Goal: Transaction & Acquisition: Purchase product/service

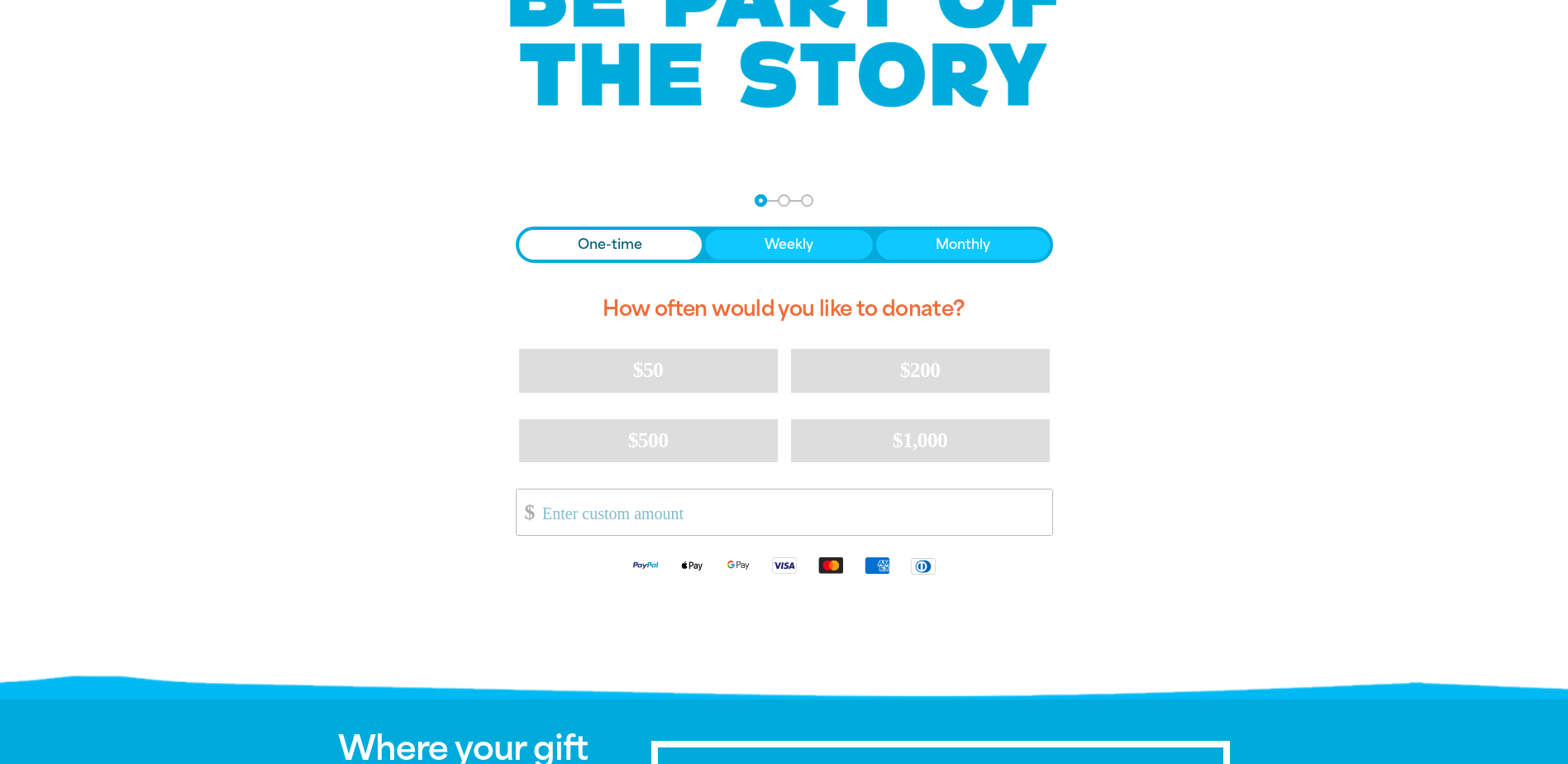
click at [601, 253] on span "One-time" at bounding box center [610, 245] width 65 height 20
click at [811, 233] on button "Weekly" at bounding box center [789, 245] width 168 height 29
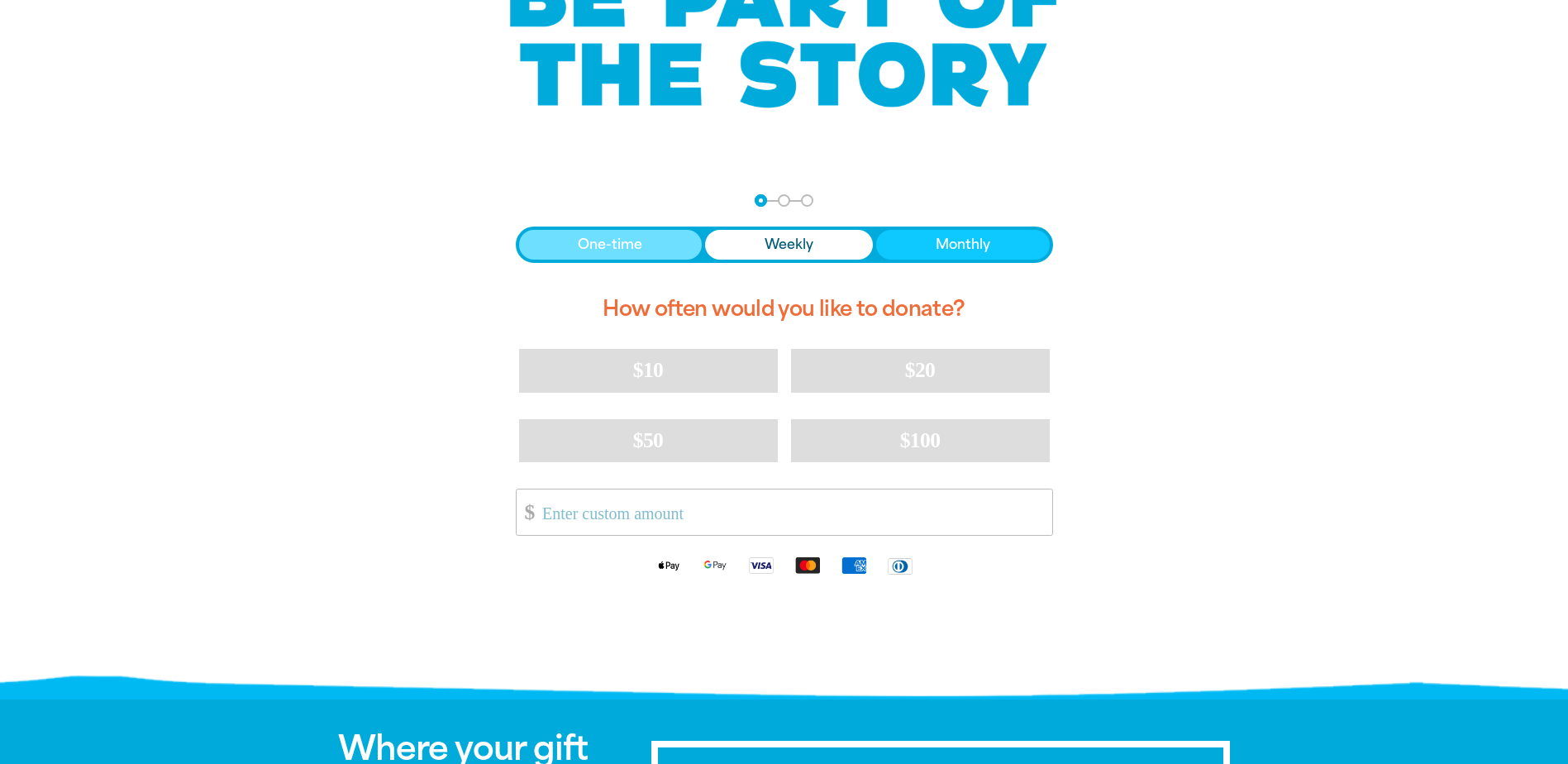
click at [649, 242] on button "One-time" at bounding box center [611, 245] width 184 height 29
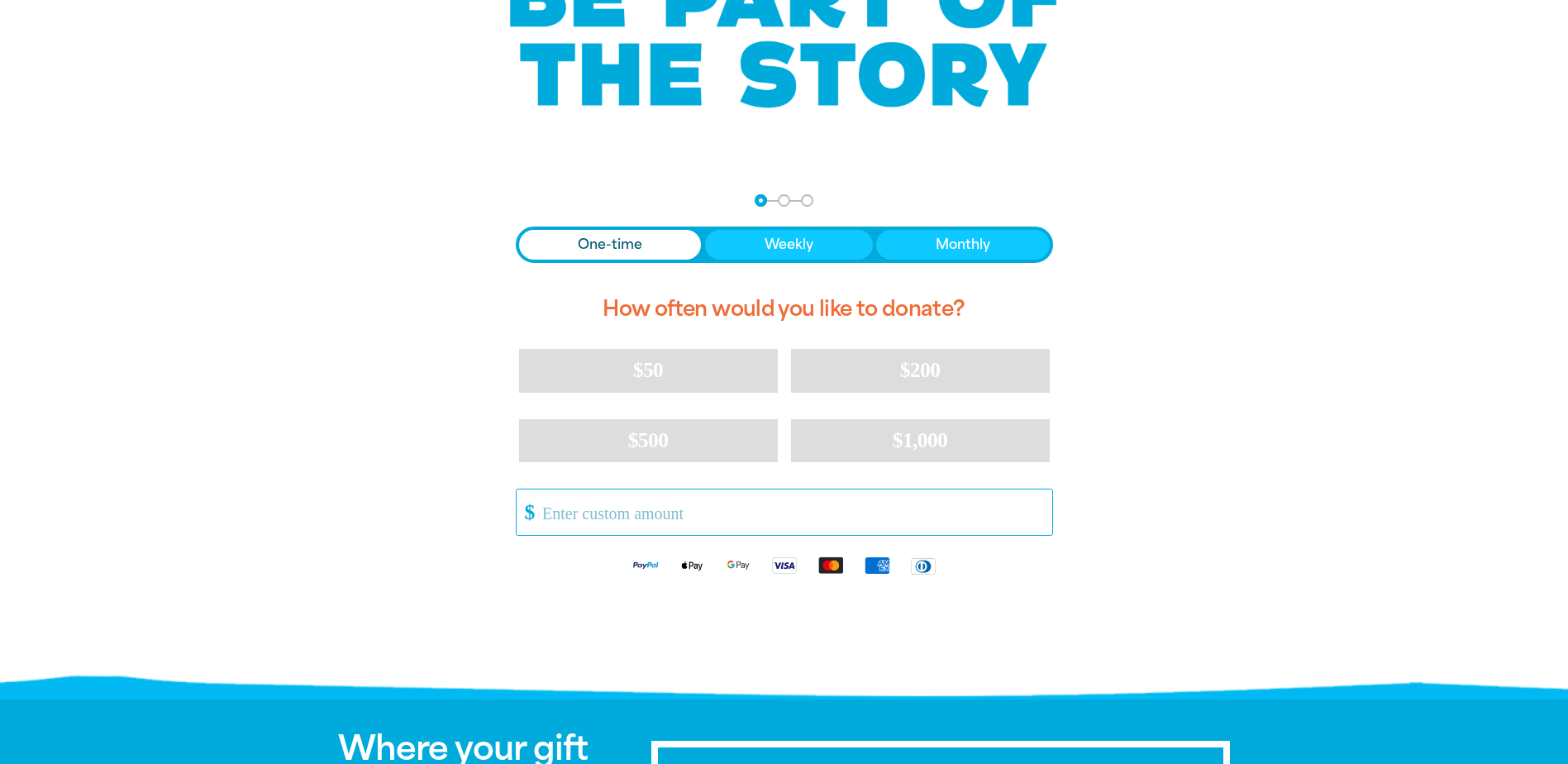
click at [586, 518] on input "Other Amount" at bounding box center [791, 512] width 520 height 45
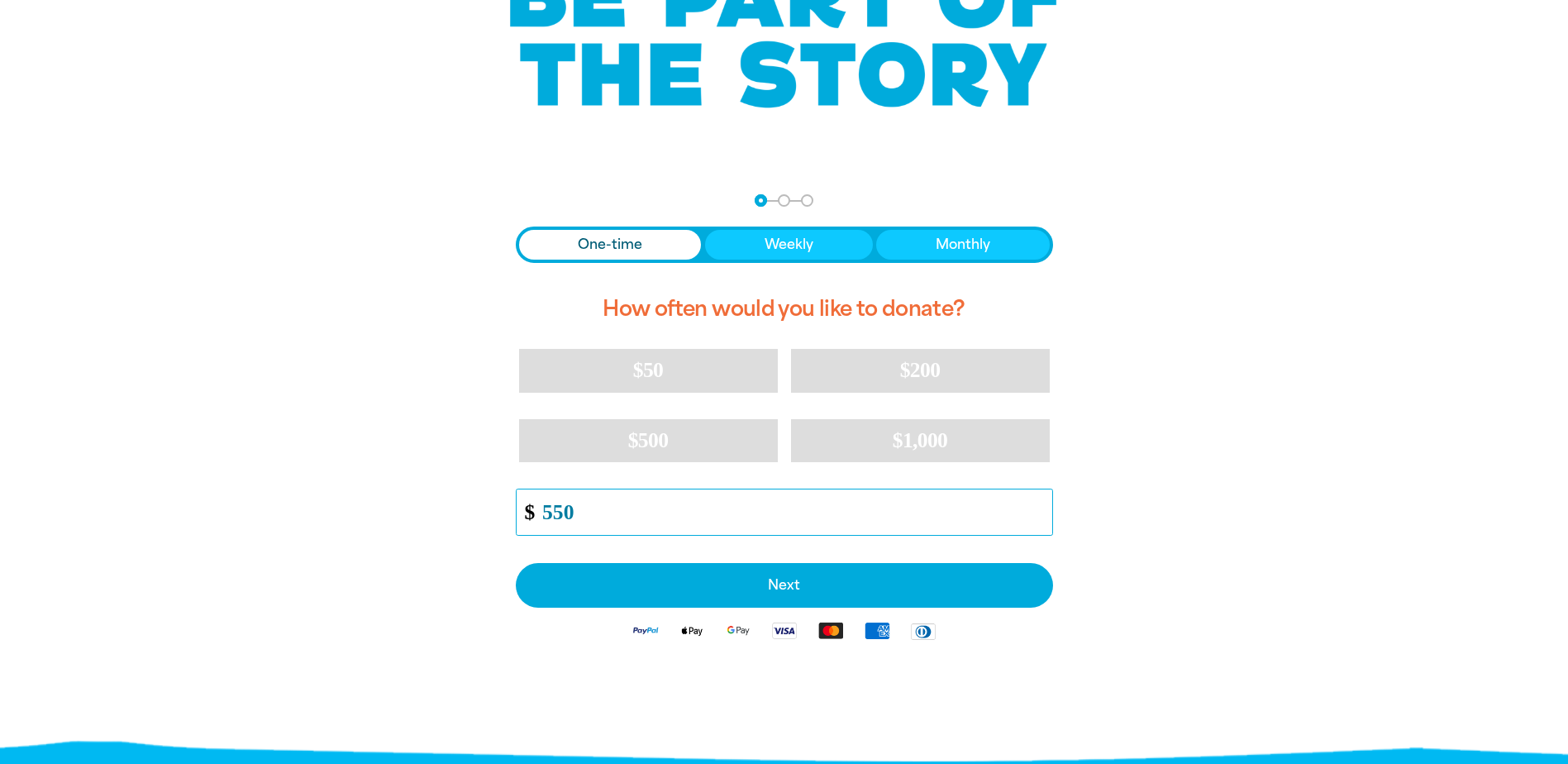
type input "550.00"
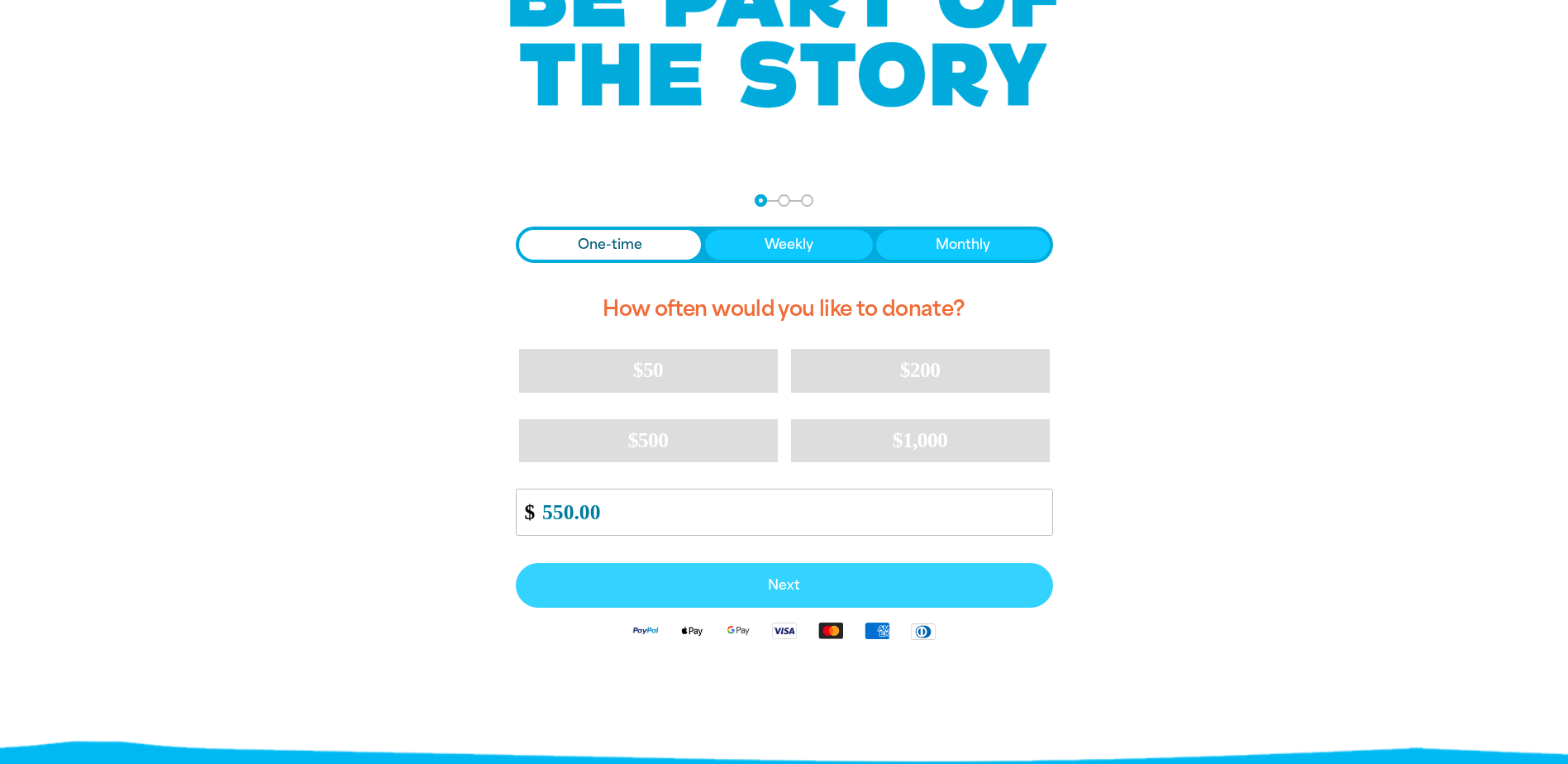
click at [749, 584] on span "Next" at bounding box center [784, 586] width 501 height 14
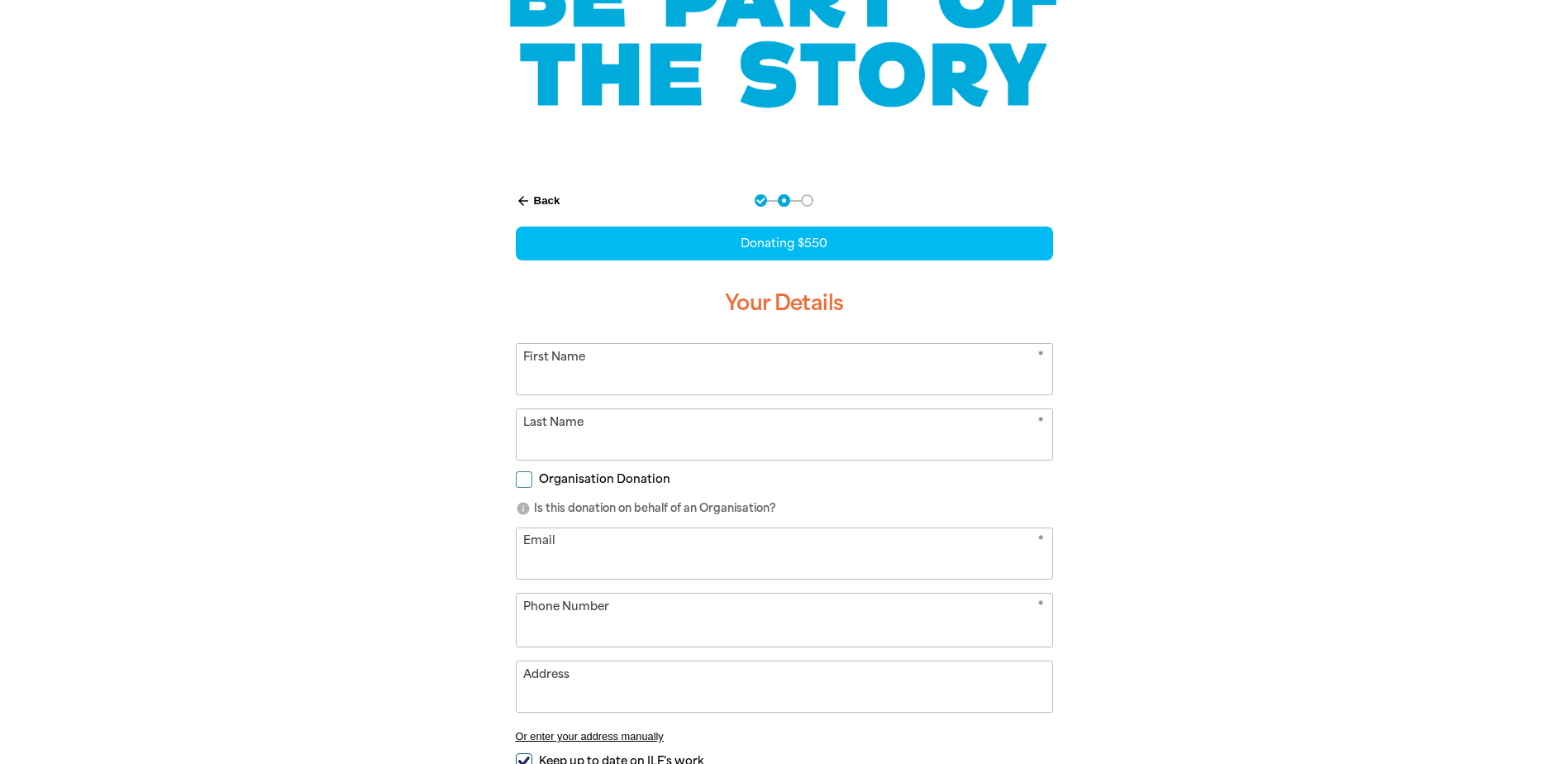
select select "AU"
click at [750, 378] on input "First Name" at bounding box center [784, 370] width 536 height 51
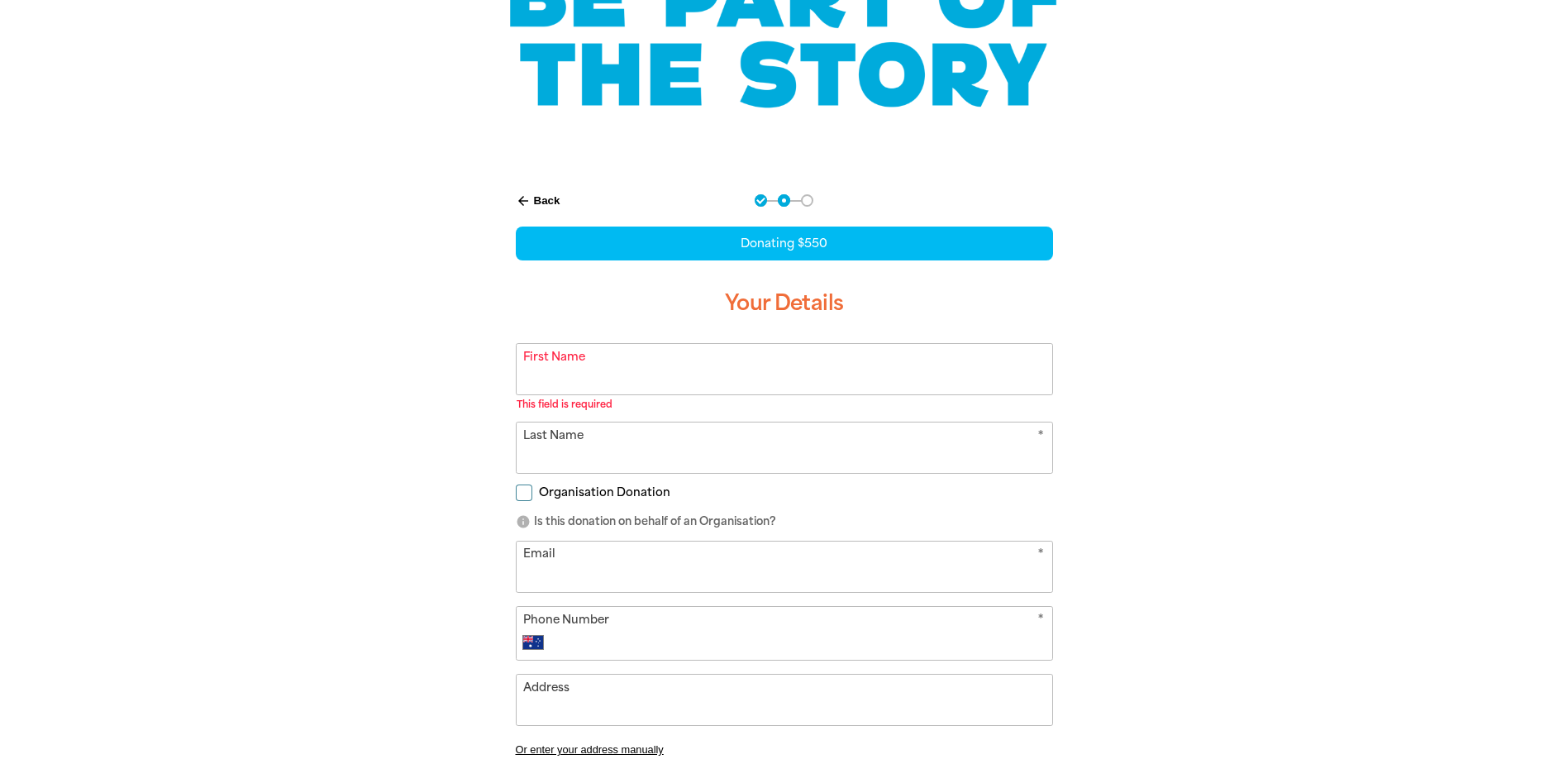
click at [1314, 329] on div at bounding box center [784, 564] width 1568 height 783
click at [763, 379] on input "First Name" at bounding box center [784, 370] width 536 height 51
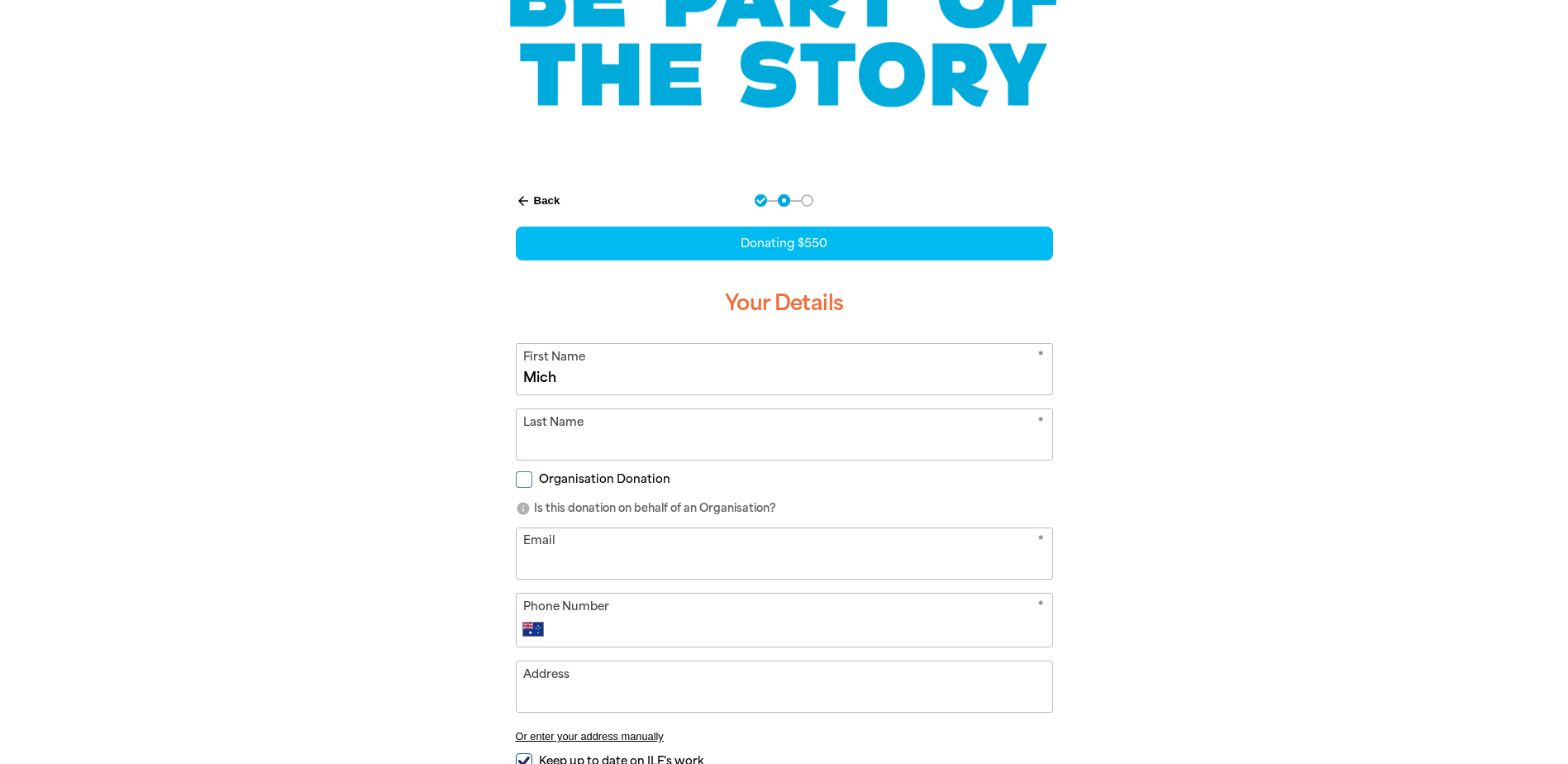
type input "[PERSON_NAME]"
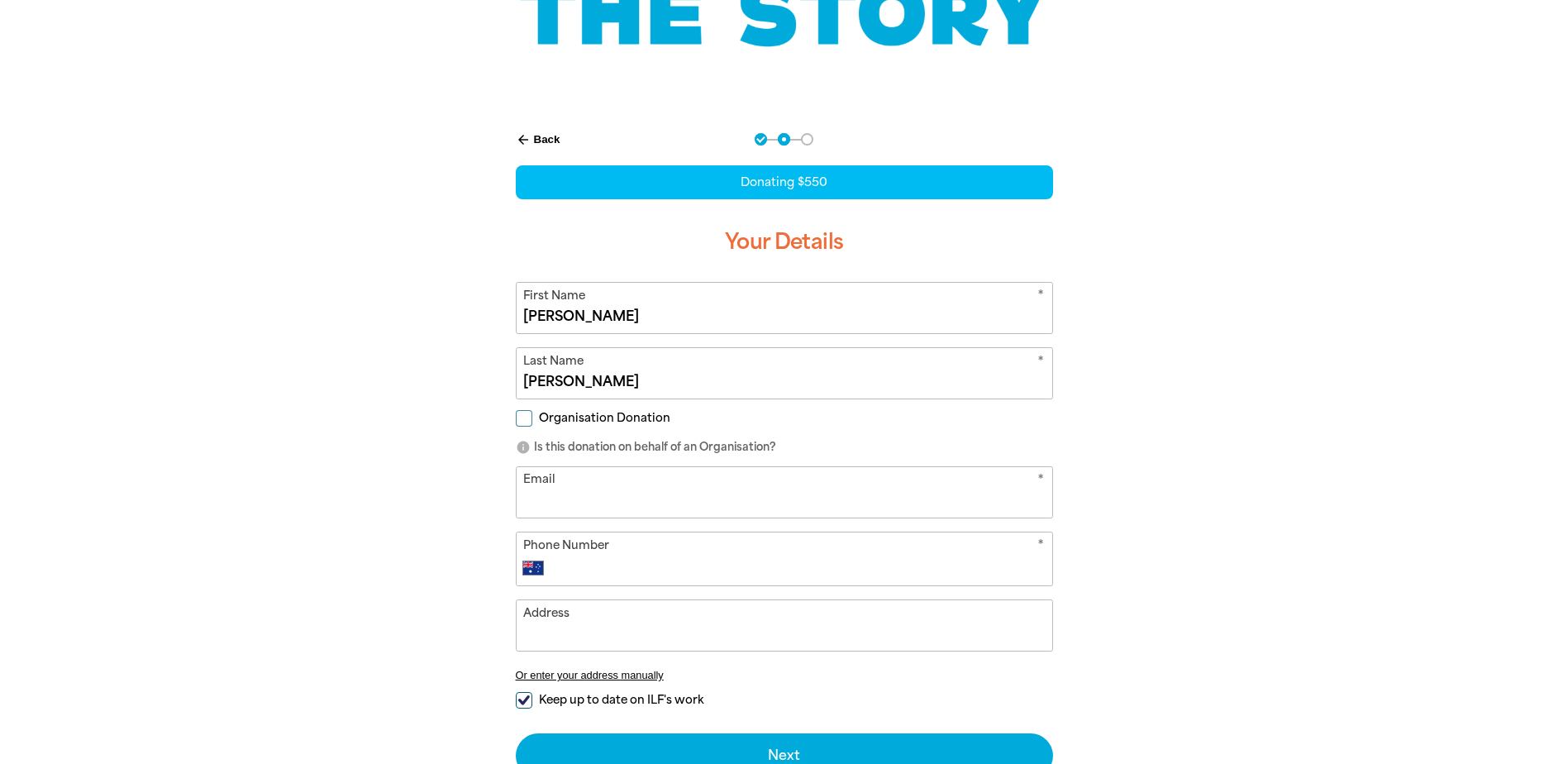
scroll to position [248, 0]
click at [520, 417] on input "Organisation Donation" at bounding box center [523, 417] width 17 height 17
checkbox input "true"
select select "AU"
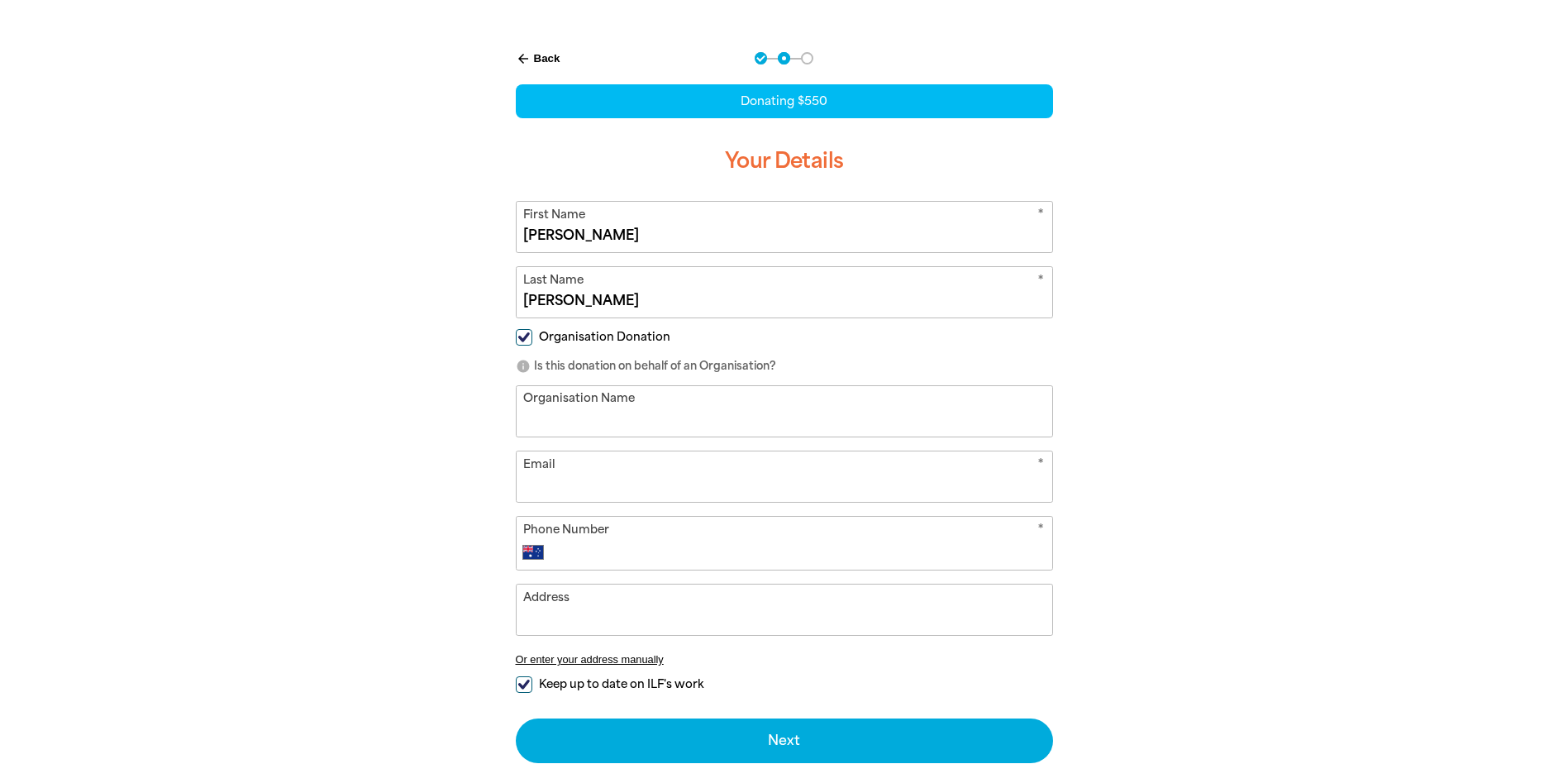
scroll to position [331, 0]
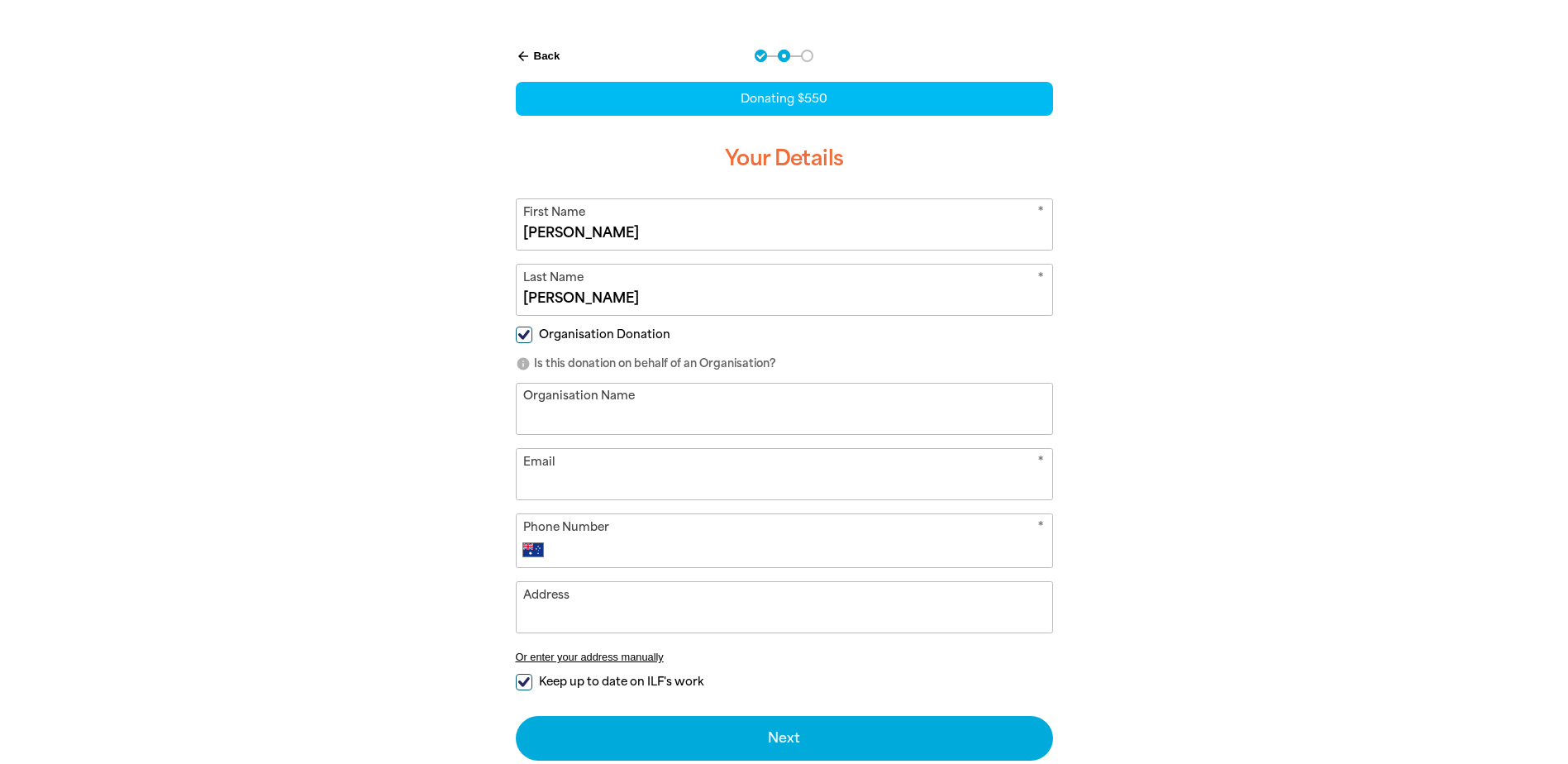
click at [684, 403] on input "Organisation Name" at bounding box center [784, 409] width 536 height 51
type input "[PERSON_NAME]"
click at [683, 482] on input "Email" at bounding box center [784, 474] width 536 height 51
type input "[EMAIL_ADDRESS][DOMAIN_NAME]"
click at [670, 556] on input "Phone Number" at bounding box center [801, 550] width 489 height 20
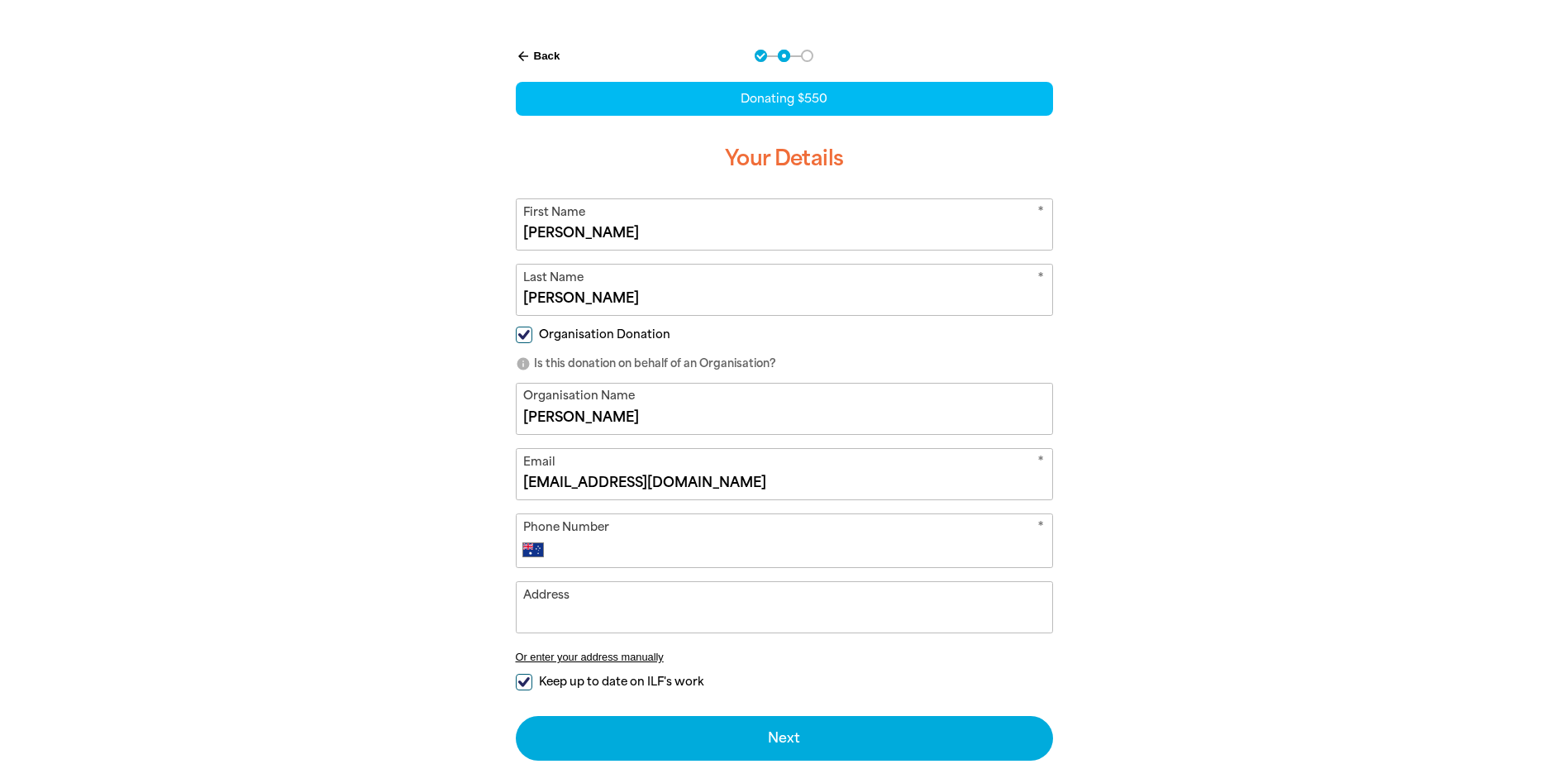
type input "[PHONE_NUMBER]"
type input "Bennet Law, [GEOGRAPHIC_DATA]"
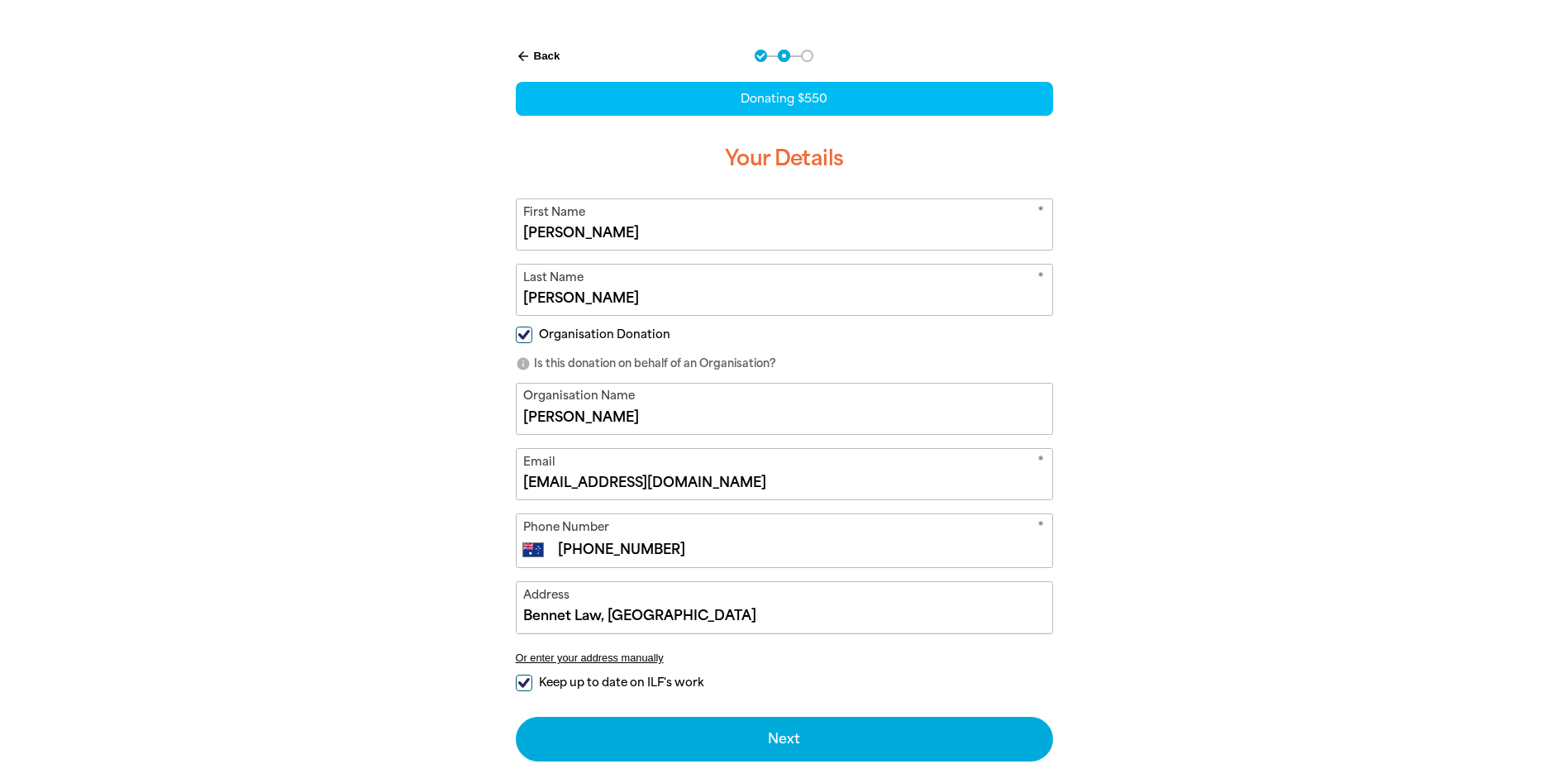
click at [681, 562] on div "* Phone Number International [GEOGRAPHIC_DATA] [GEOGRAPHIC_DATA] [GEOGRAPHIC_DA…" at bounding box center [784, 541] width 537 height 55
click at [681, 556] on input "[PHONE_NUMBER]" at bounding box center [801, 550] width 489 height 20
click at [681, 550] on input "[PHONE_NUMBER]" at bounding box center [801, 550] width 489 height 20
drag, startPoint x: 696, startPoint y: 554, endPoint x: 486, endPoint y: 579, distance: 211.5
click at [486, 579] on div "arrow_back Back Step 1 Step 2 Step 3 Donating $550 Your Details * First Name [P…" at bounding box center [784, 446] width 628 height 834
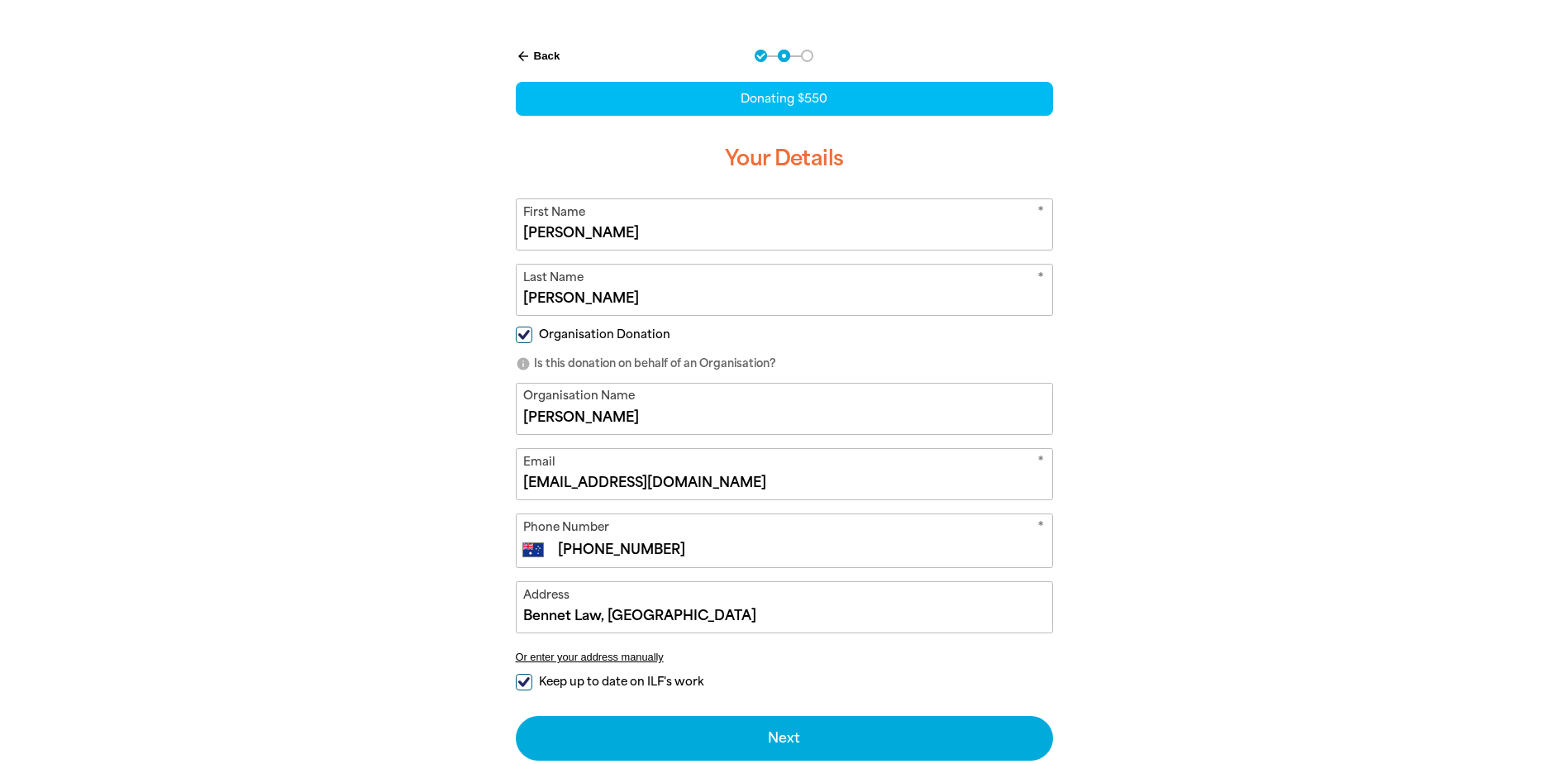
type input "[PHONE_NUMBER]"
click at [837, 595] on input "Bennet Law, [GEOGRAPHIC_DATA]" at bounding box center [784, 607] width 536 height 51
drag, startPoint x: 769, startPoint y: 613, endPoint x: 466, endPoint y: 621, distance: 303.1
click at [466, 621] on div "arrow_back Back Step 1 Step 2 Step 3 Donating $550 Your Details * First Name [P…" at bounding box center [784, 447] width 992 height 835
paste input "Level 14"
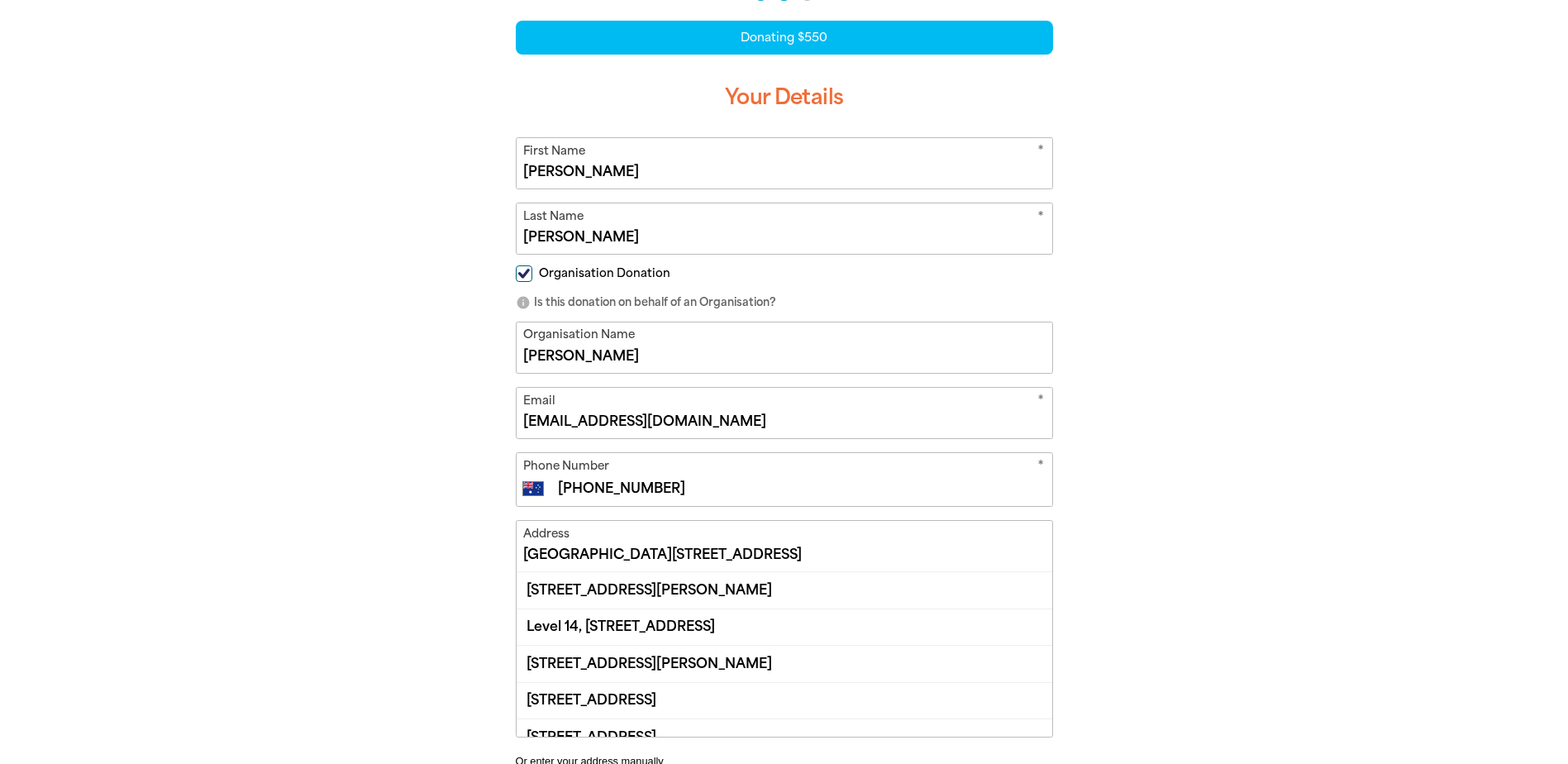
scroll to position [434, 0]
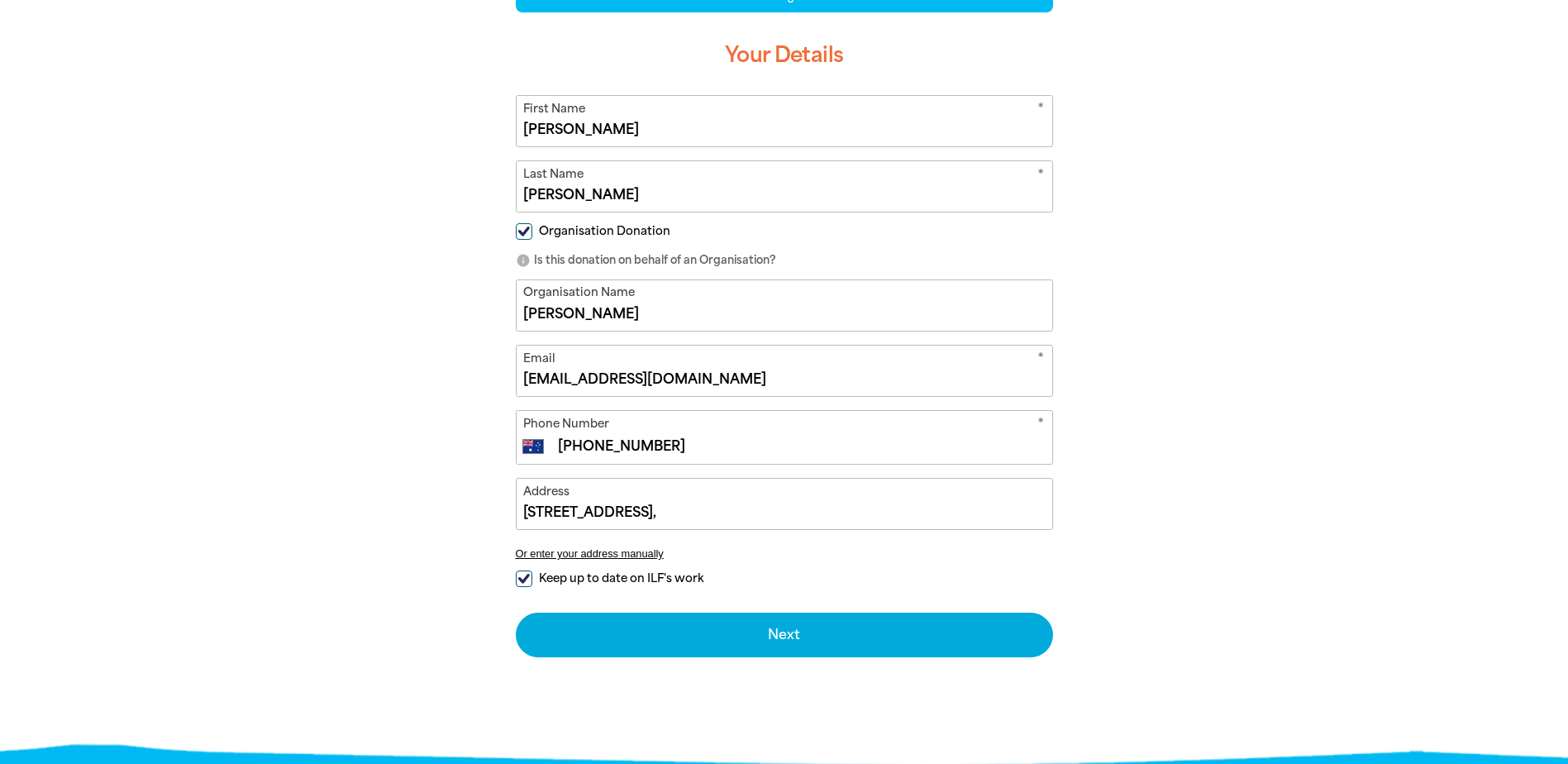
click at [726, 510] on input "[STREET_ADDRESS]," at bounding box center [784, 504] width 536 height 51
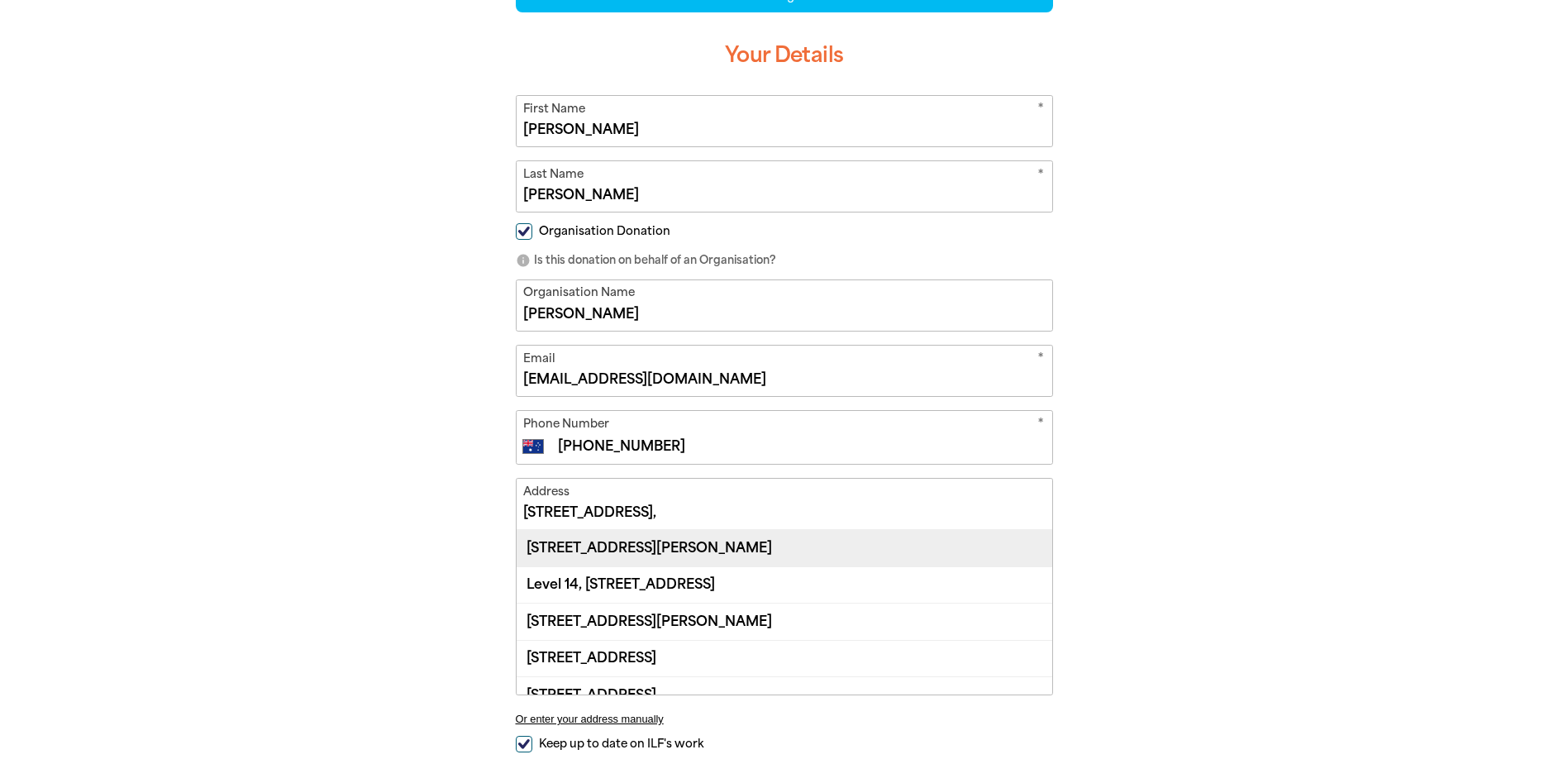
paste input "[STREET_ADDRESS]"
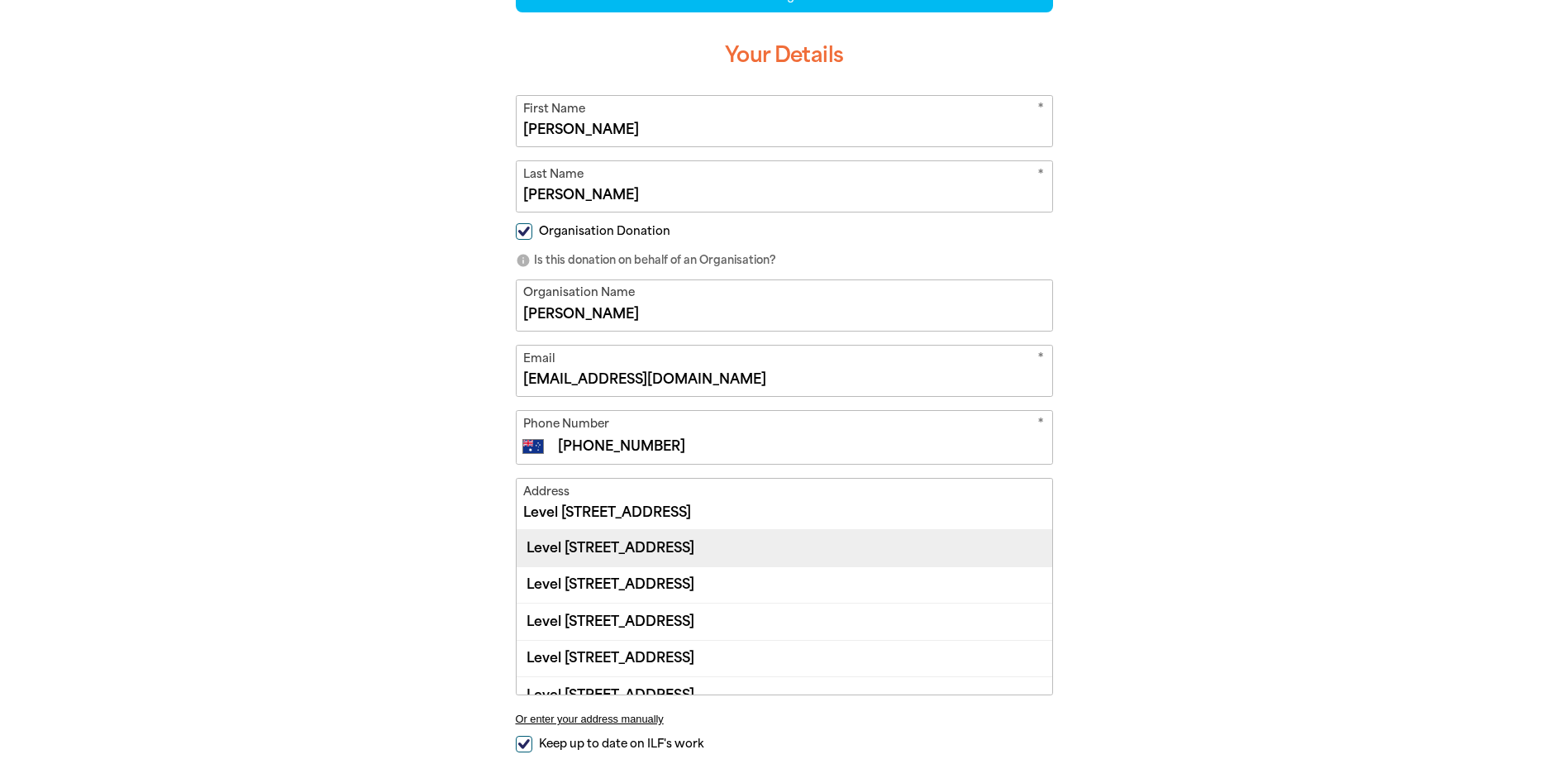
click at [808, 552] on div "Level [STREET_ADDRESS]" at bounding box center [784, 548] width 536 height 35
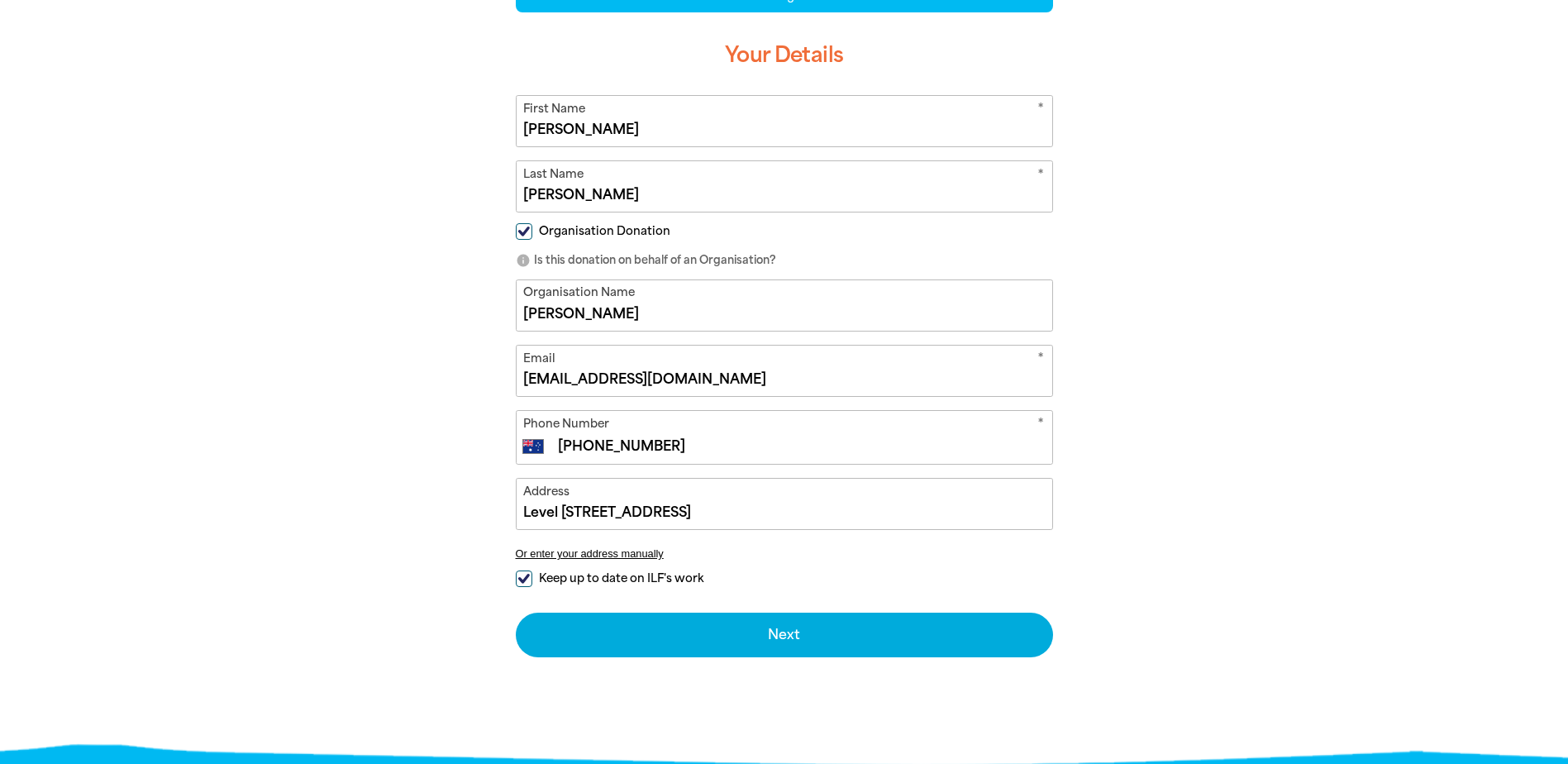
type input "Level [STREET_ADDRESS]"
click at [526, 575] on input "Keep up to date on ILF's work" at bounding box center [523, 578] width 17 height 17
checkbox input "false"
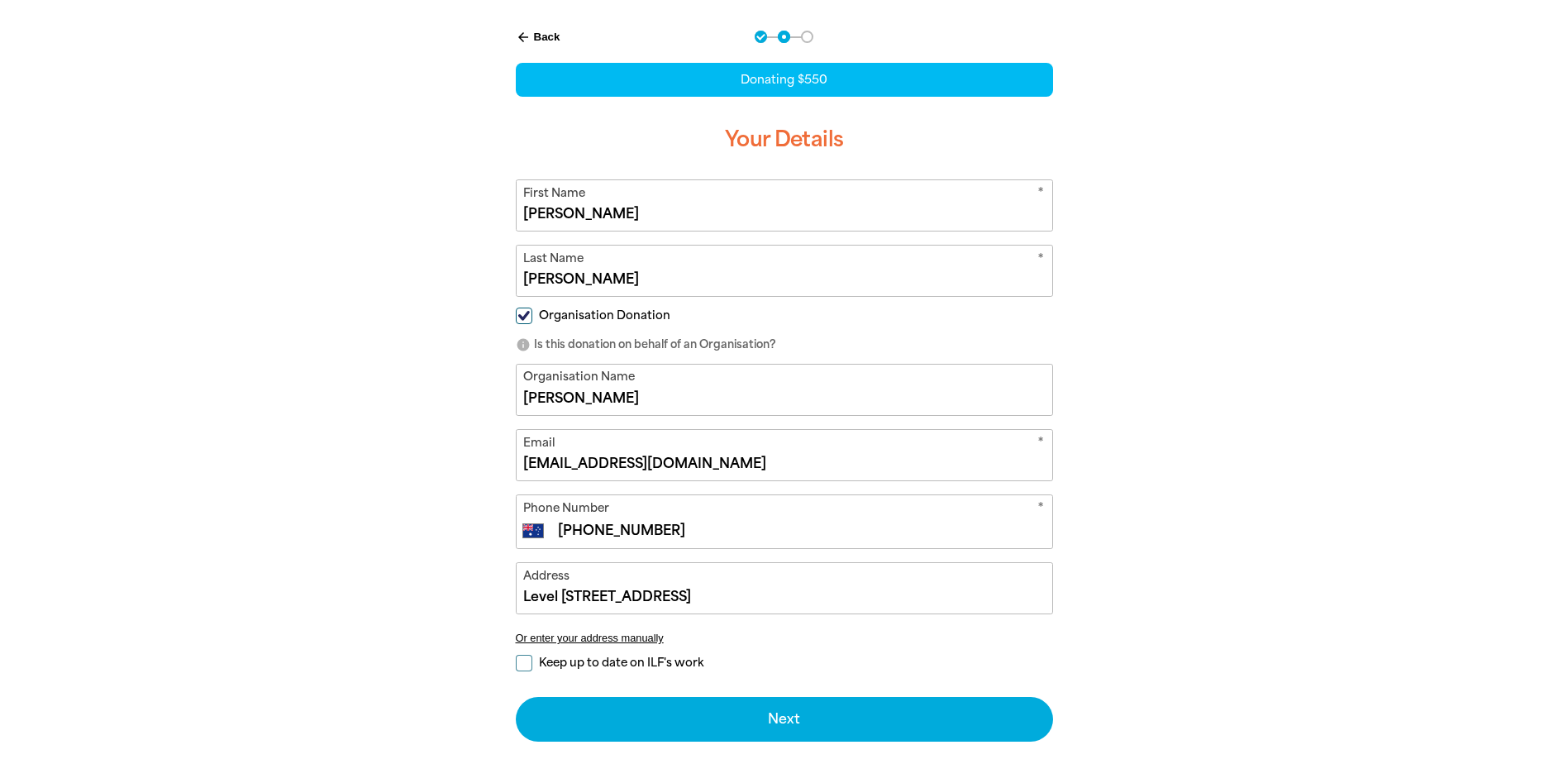
scroll to position [351, 0]
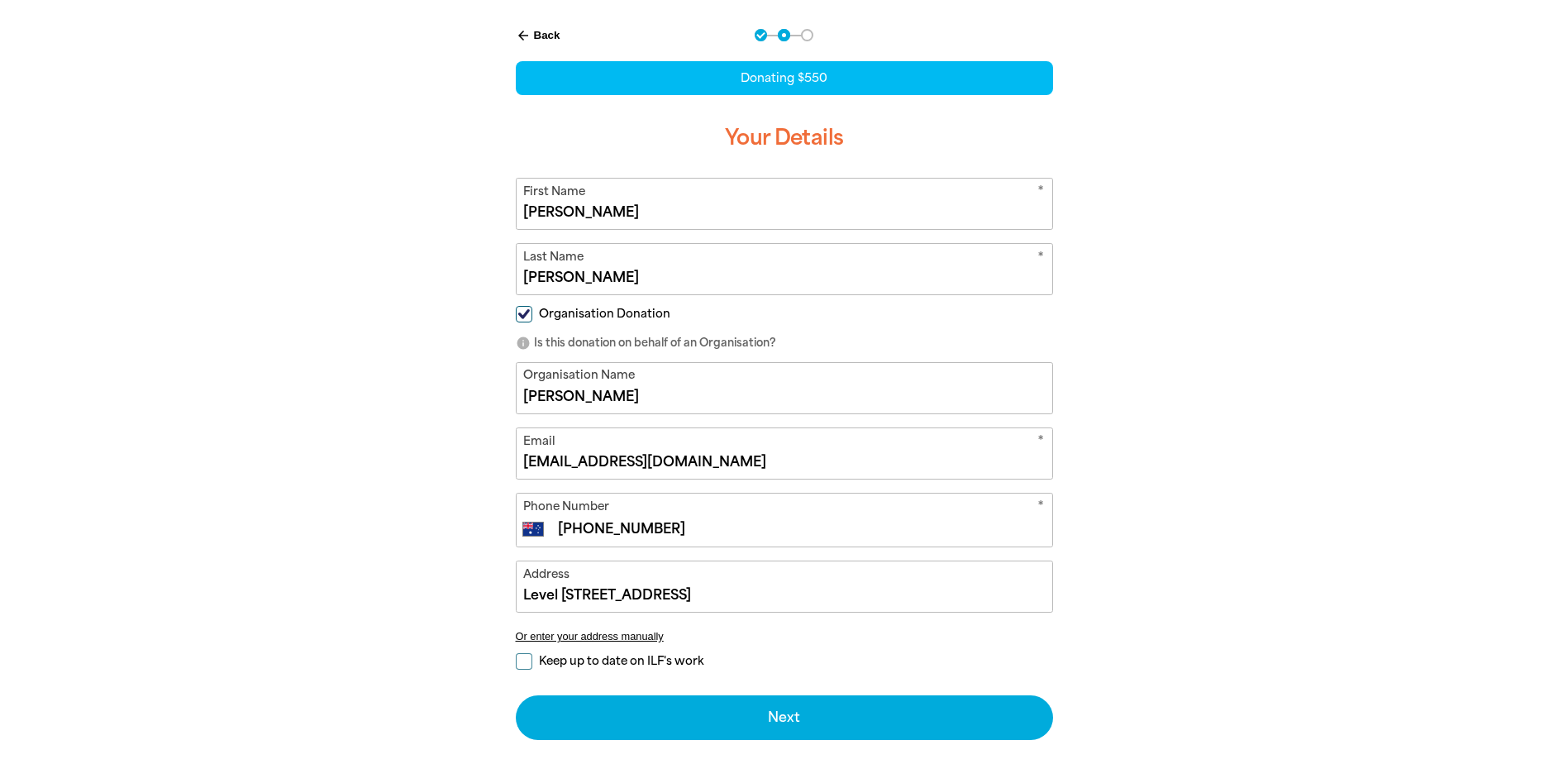
click at [623, 399] on input "[PERSON_NAME]" at bounding box center [784, 388] width 536 height 51
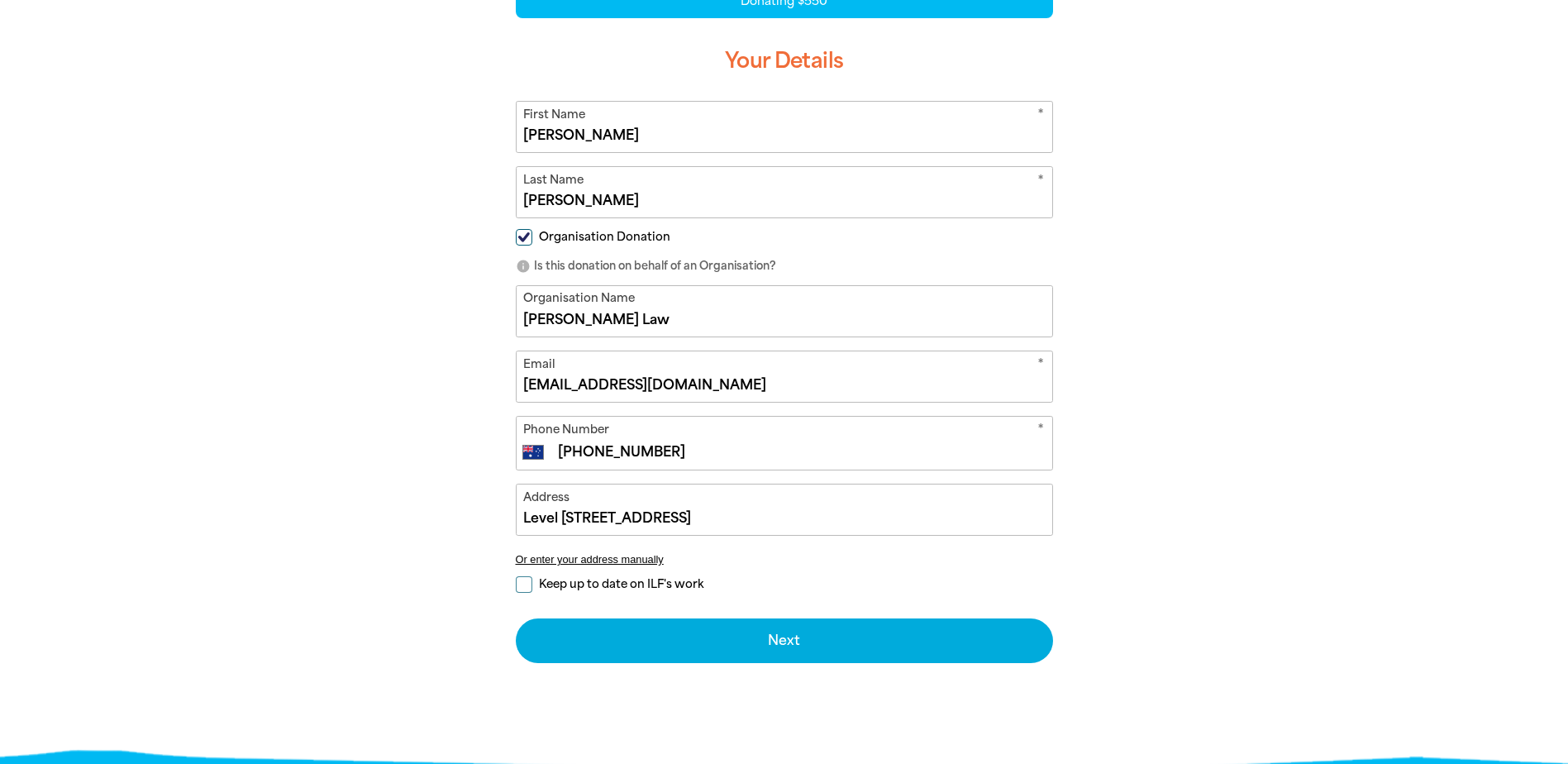
scroll to position [434, 0]
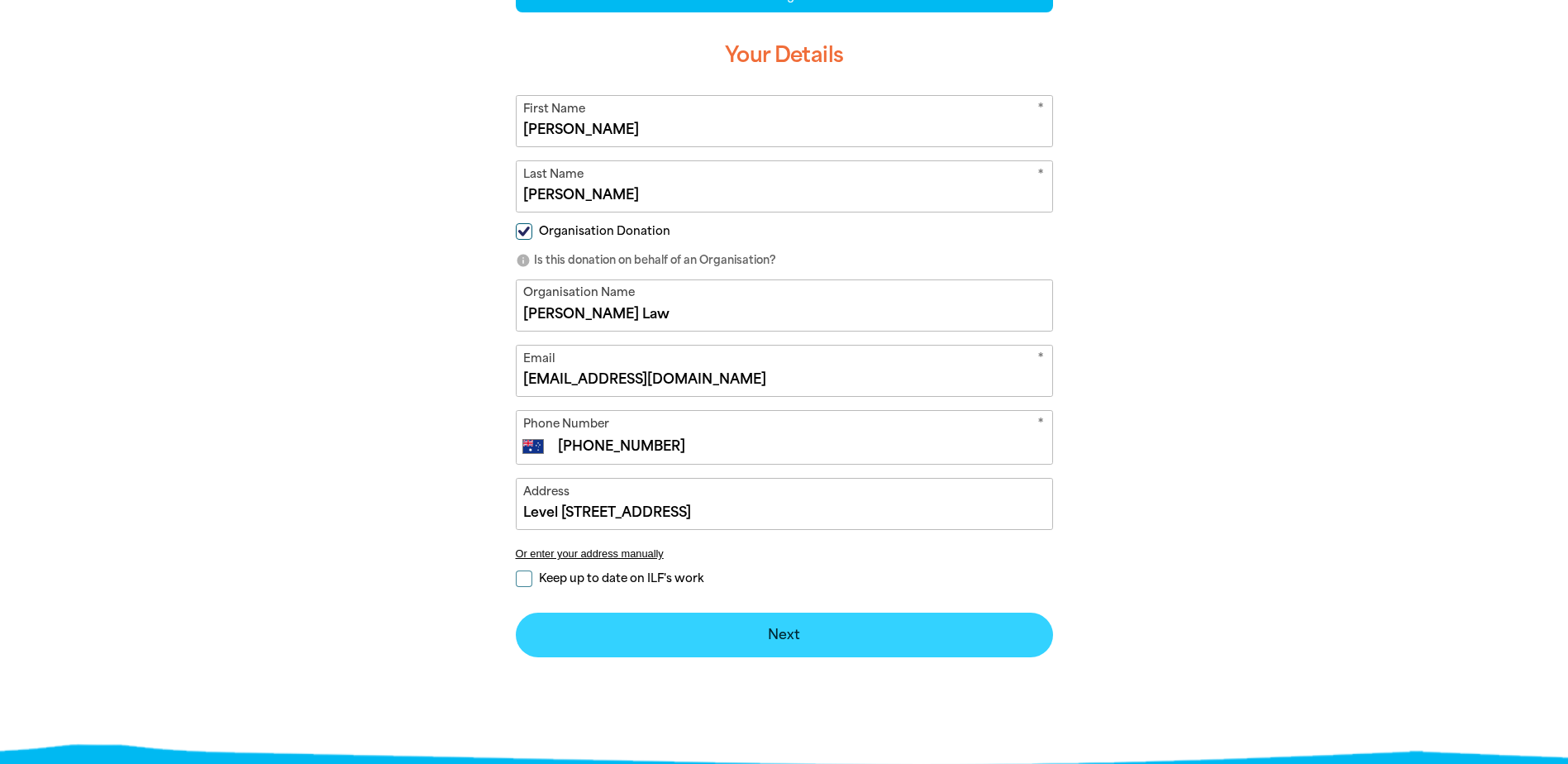
type input "[PERSON_NAME] Law"
click at [793, 635] on button "Next chevron_right" at bounding box center [784, 635] width 537 height 45
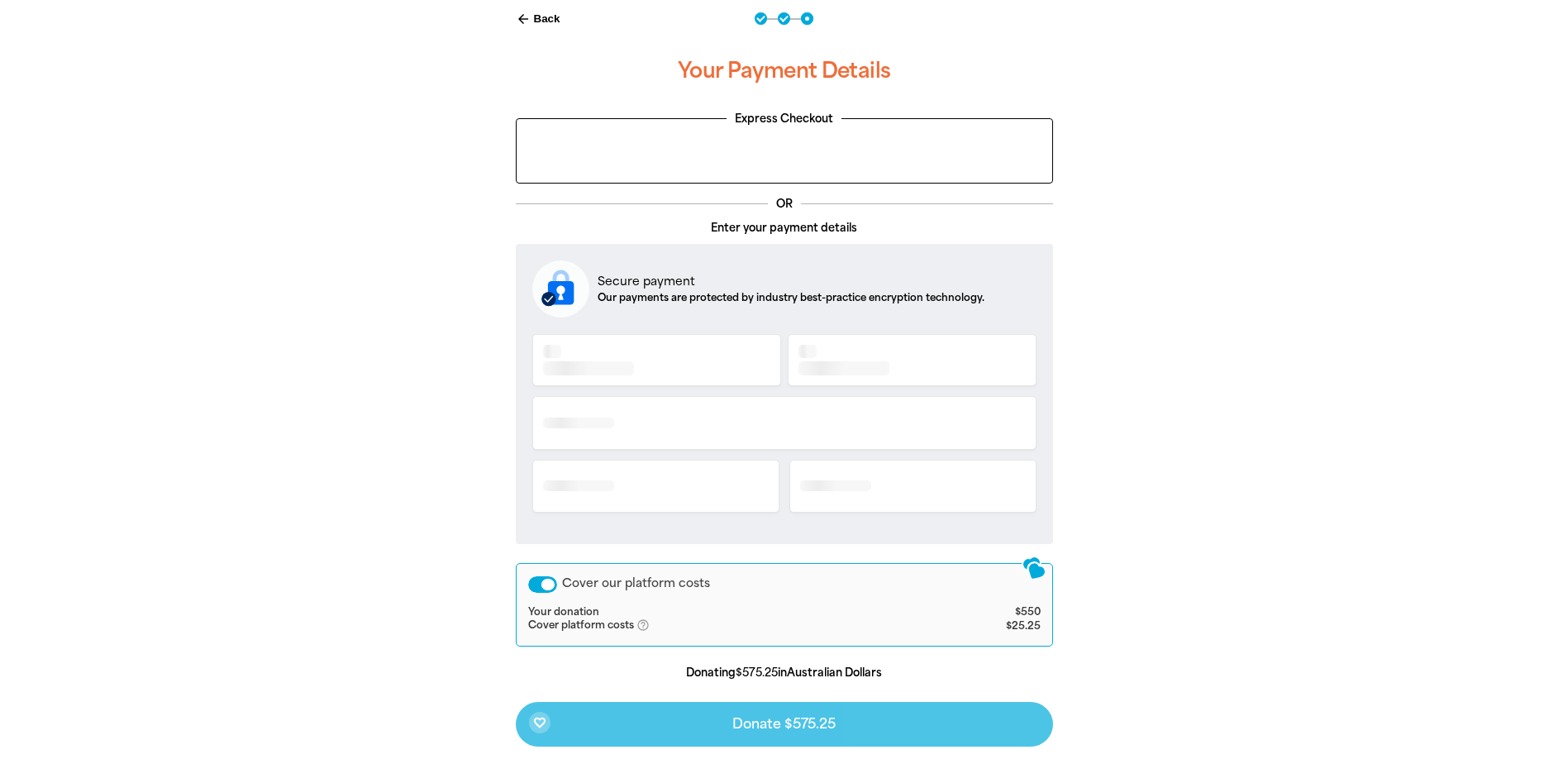
scroll to position [354, 0]
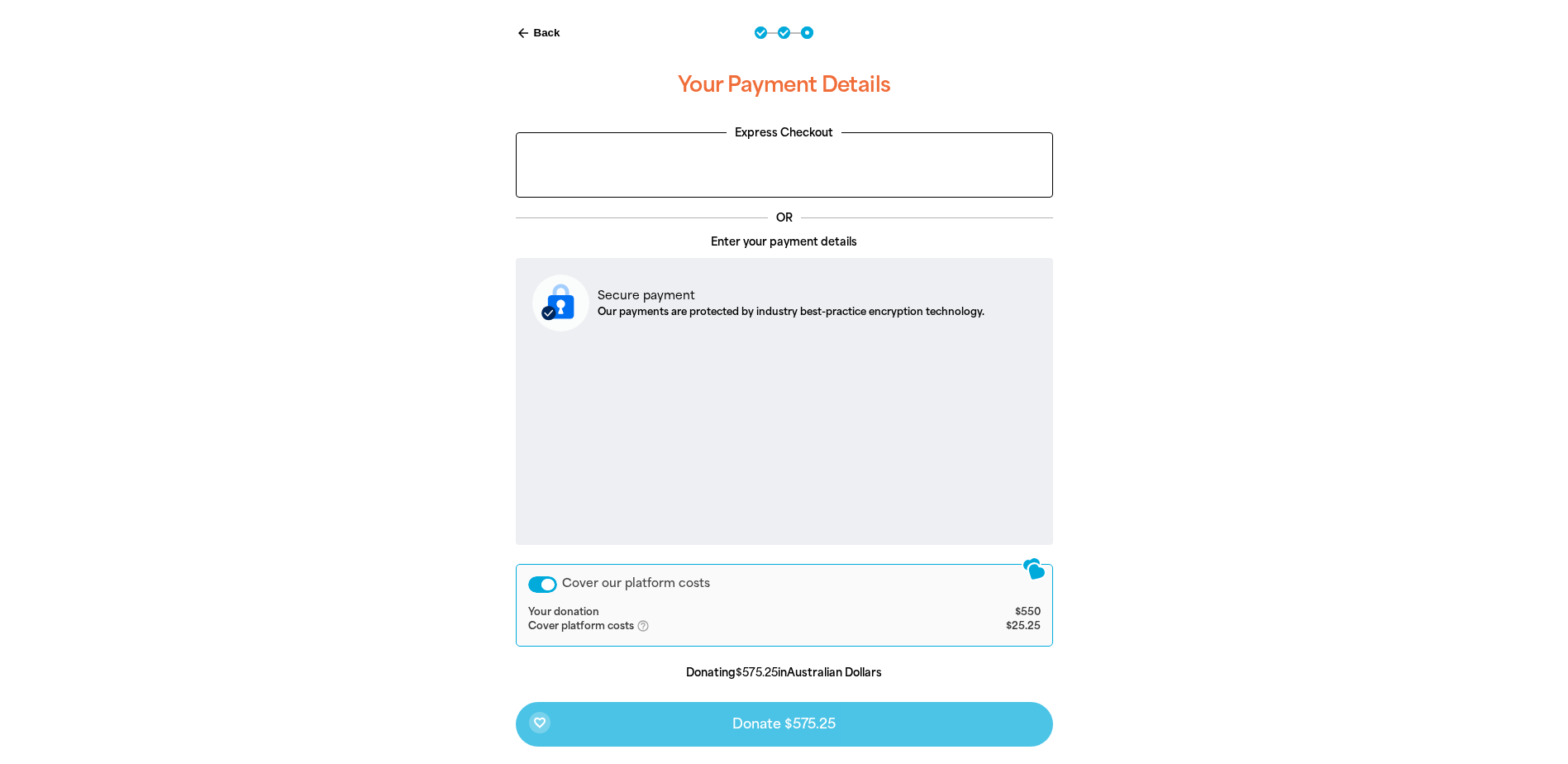
click at [537, 584] on div "Cover our platform costs" at bounding box center [543, 584] width 29 height 17
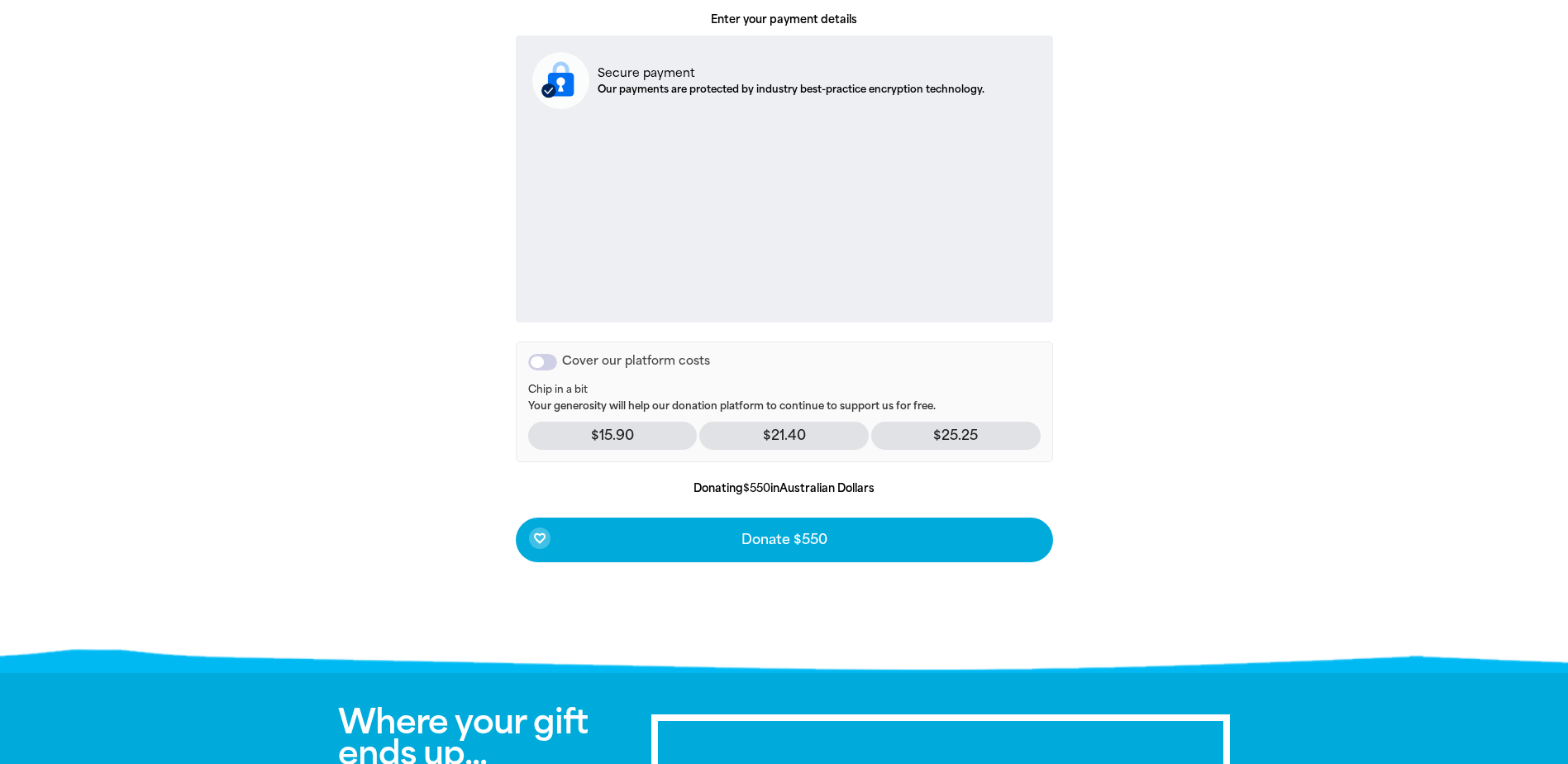
scroll to position [602, 0]
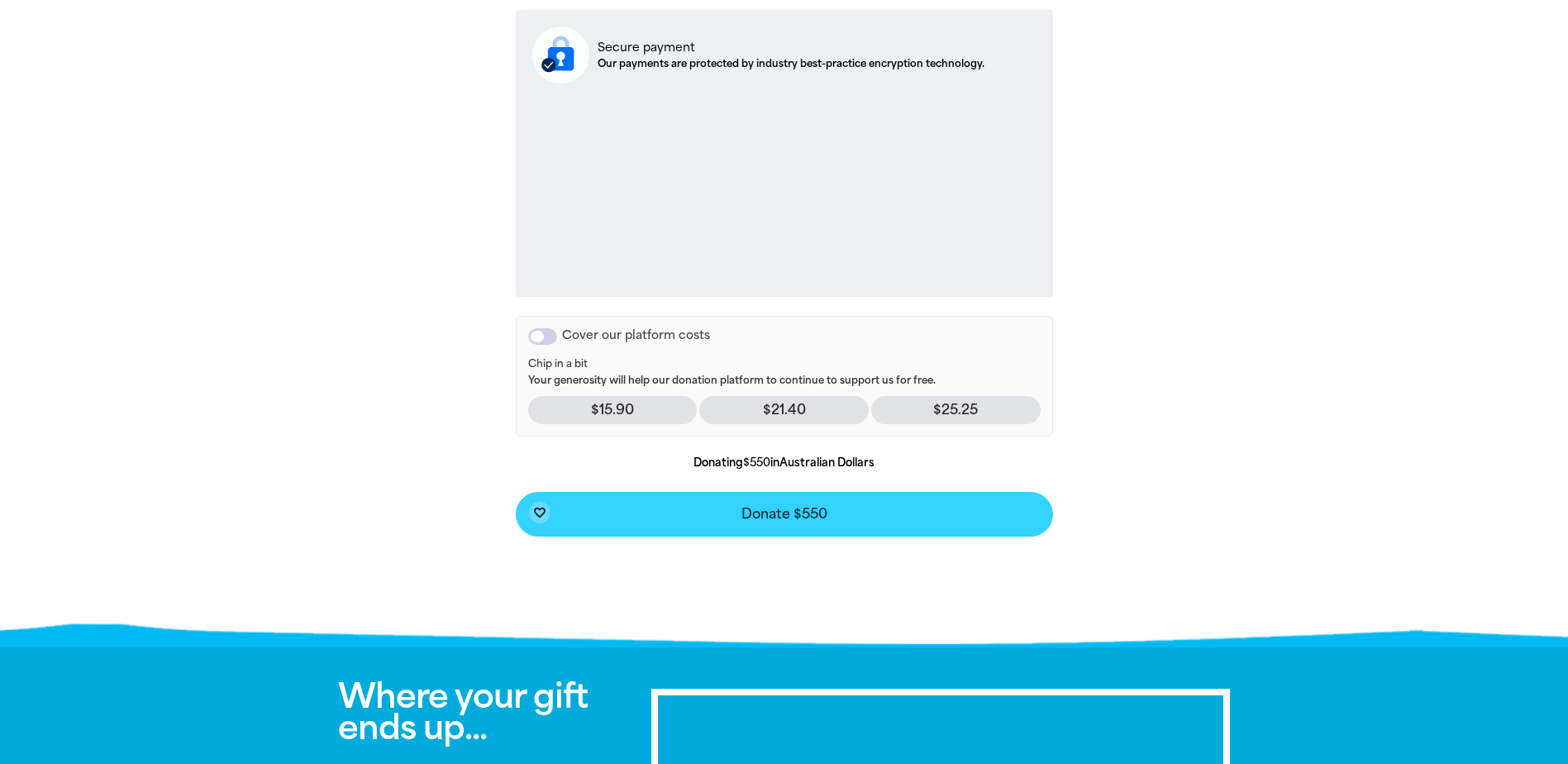
click at [779, 513] on span "Donate $550" at bounding box center [784, 515] width 86 height 14
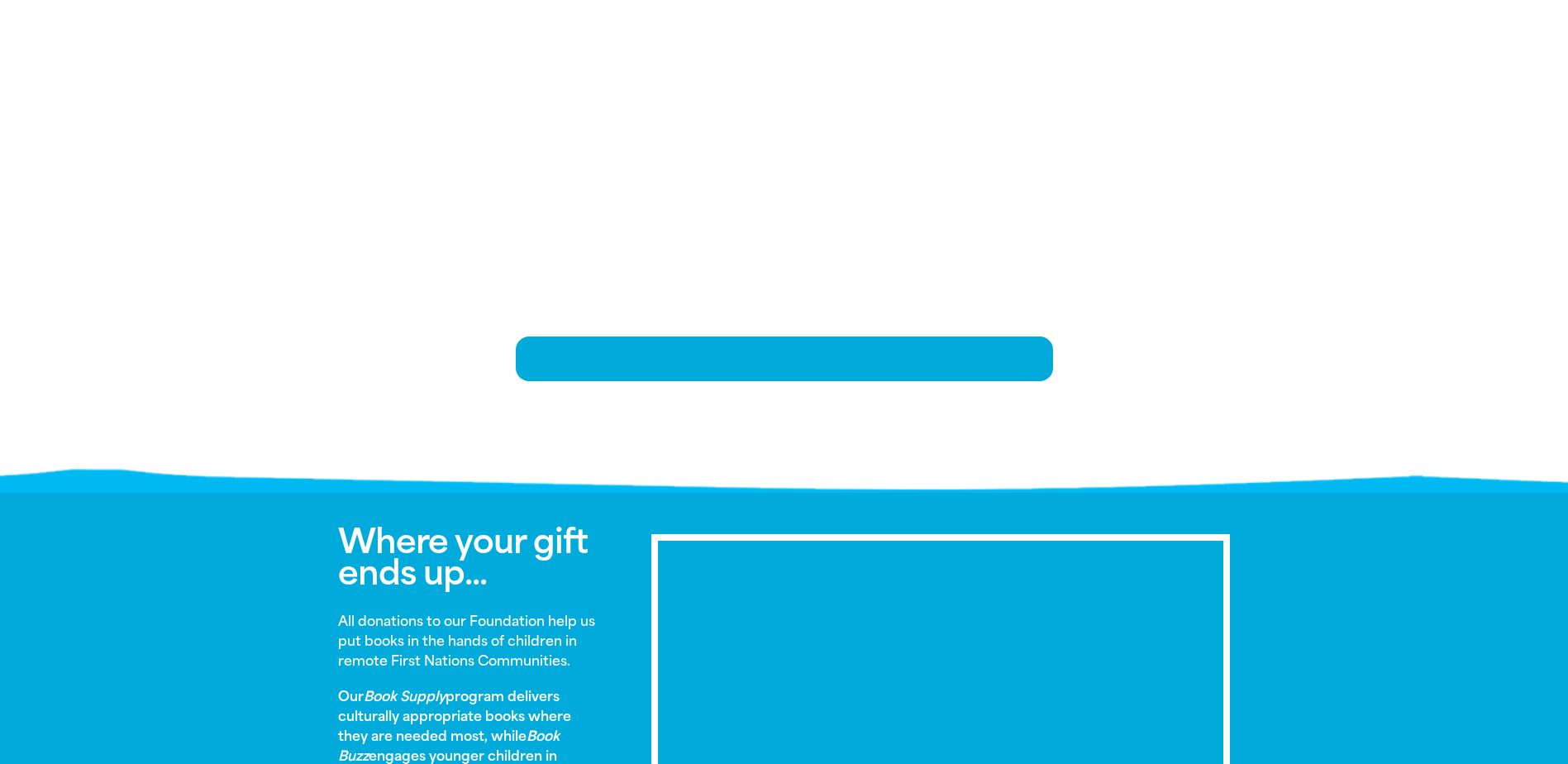
scroll to position [337, 0]
